Goal: Obtain resource: Obtain resource

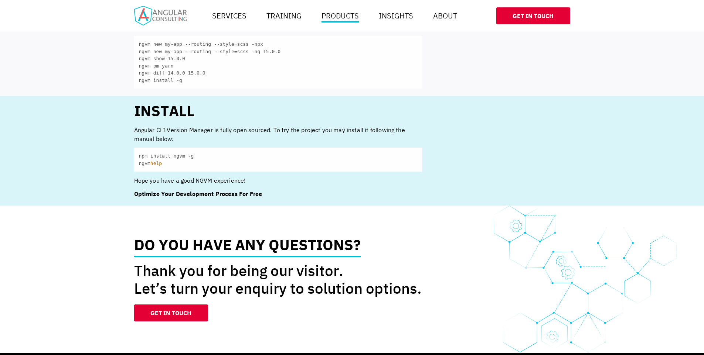
scroll to position [690, 0]
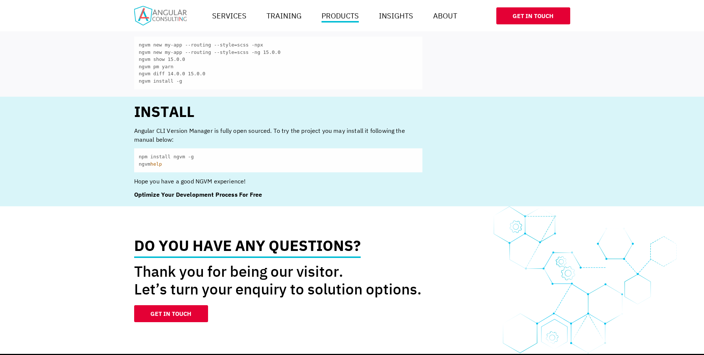
click at [177, 156] on code "npm install ngvm -g ngvm help" at bounding box center [278, 161] width 288 height 24
copy code "npm install ngvm -g"
click at [161, 162] on span "help" at bounding box center [155, 164] width 11 height 6
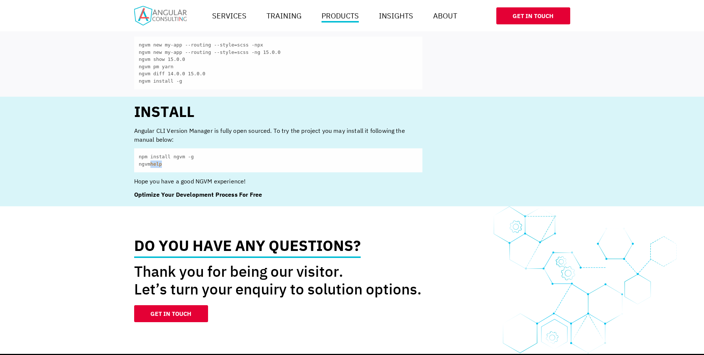
click at [161, 162] on span "help" at bounding box center [155, 164] width 11 height 6
copy div "ngvm help"
click at [88, 81] on section "Code sample ngvm new my-app --routing --style=scss -npx ngvm new my-app --routi…" at bounding box center [352, 52] width 704 height 90
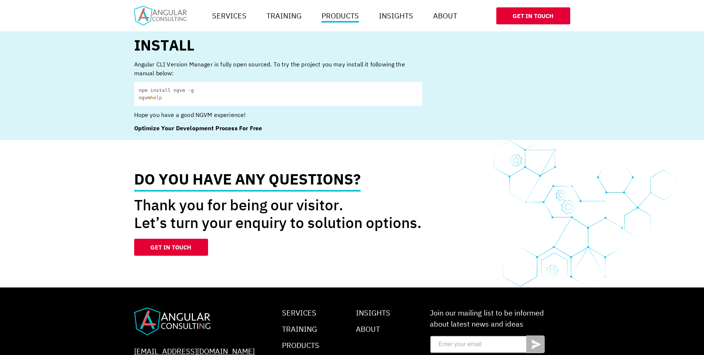
scroll to position [762, 0]
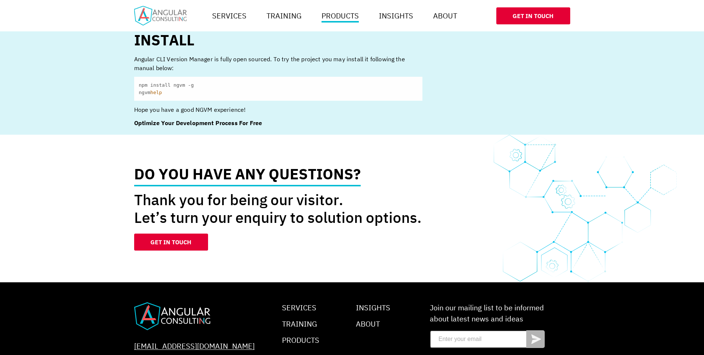
click at [160, 93] on span "help" at bounding box center [155, 93] width 11 height 6
copy div "ngvm help"
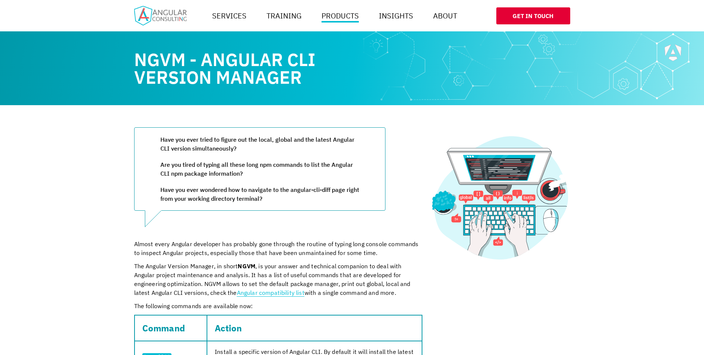
scroll to position [0, 0]
